Goal: Task Accomplishment & Management: Manage account settings

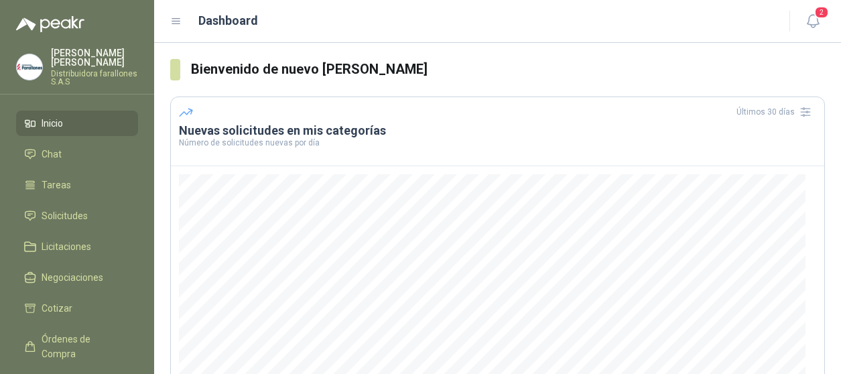
click at [61, 122] on span "Inicio" at bounding box center [52, 123] width 21 height 15
click at [51, 208] on span "Solicitudes" at bounding box center [65, 215] width 46 height 15
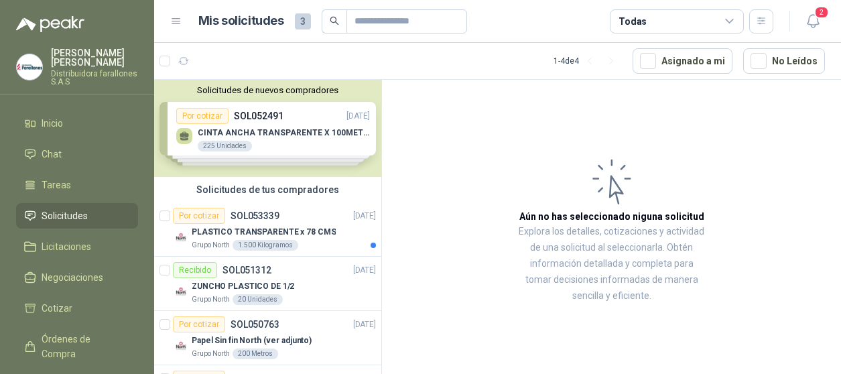
click at [219, 135] on div "Solicitudes de nuevos compradores Por cotizar SOL052491 [DATE] CINTA ANCHA TRAN…" at bounding box center [267, 128] width 227 height 97
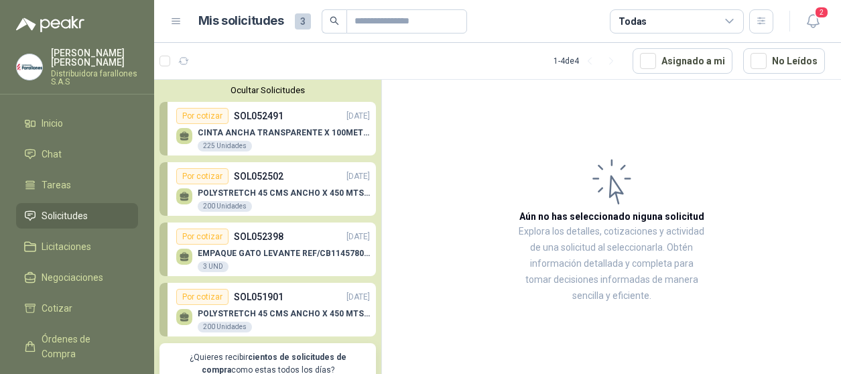
click at [219, 135] on p "CINTA ANCHA TRANSPARENTE X 100METROS" at bounding box center [284, 132] width 172 height 9
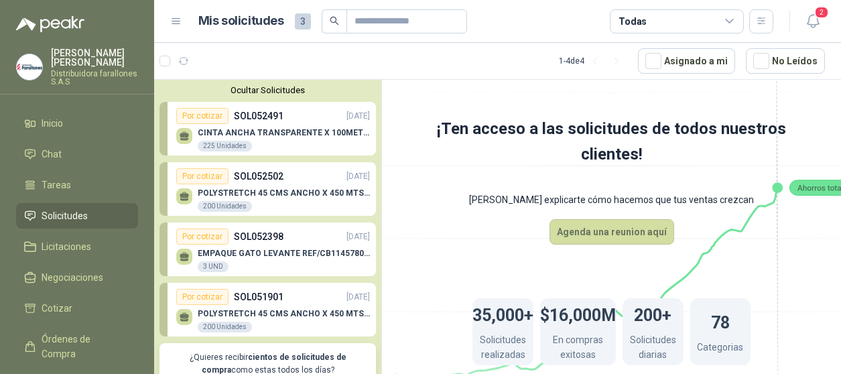
click at [219, 135] on p "CINTA ANCHA TRANSPARENTE X 100METROS" at bounding box center [284, 132] width 172 height 9
click at [214, 186] on div "POLYSTRETCH 45 CMS ANCHO X 450 MTS LONG 200 Unidades" at bounding box center [273, 198] width 194 height 28
click at [203, 236] on div "Por cotizar" at bounding box center [202, 236] width 52 height 16
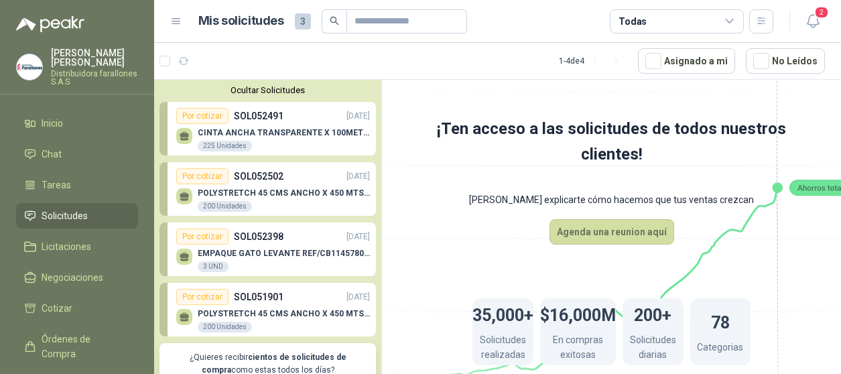
click at [203, 236] on div "Por cotizar" at bounding box center [202, 236] width 52 height 16
click at [206, 311] on p "POLYSTRETCH 45 CMS ANCHO X 450 MTS LONG" at bounding box center [284, 313] width 172 height 9
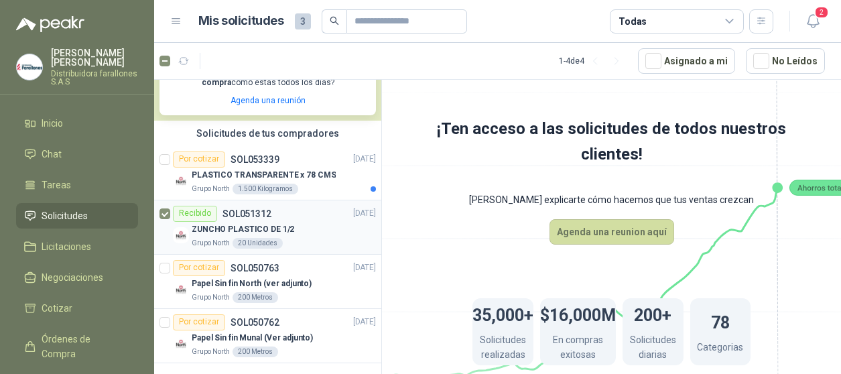
scroll to position [291, 0]
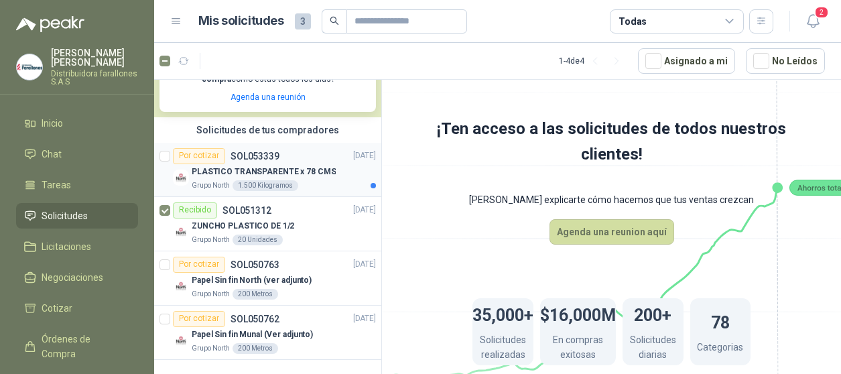
click at [226, 174] on p "PLASTICO TRANSPARENTE x 78 CMS" at bounding box center [264, 171] width 144 height 13
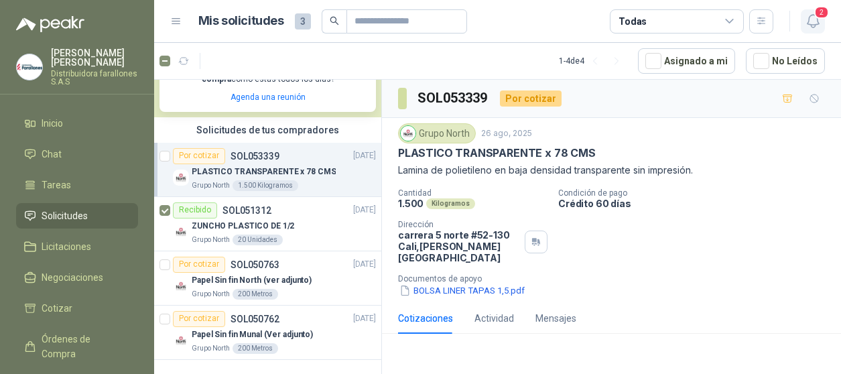
click at [812, 22] on icon "button" at bounding box center [812, 21] width 17 height 17
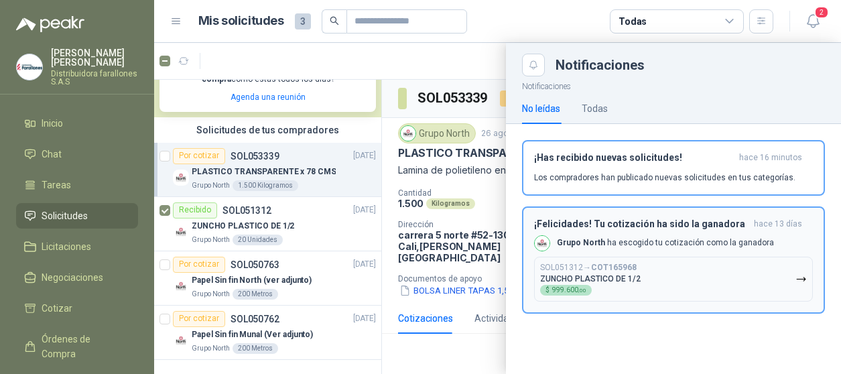
click at [799, 281] on icon "button" at bounding box center [800, 278] width 11 height 11
